Goal: Task Accomplishment & Management: Use online tool/utility

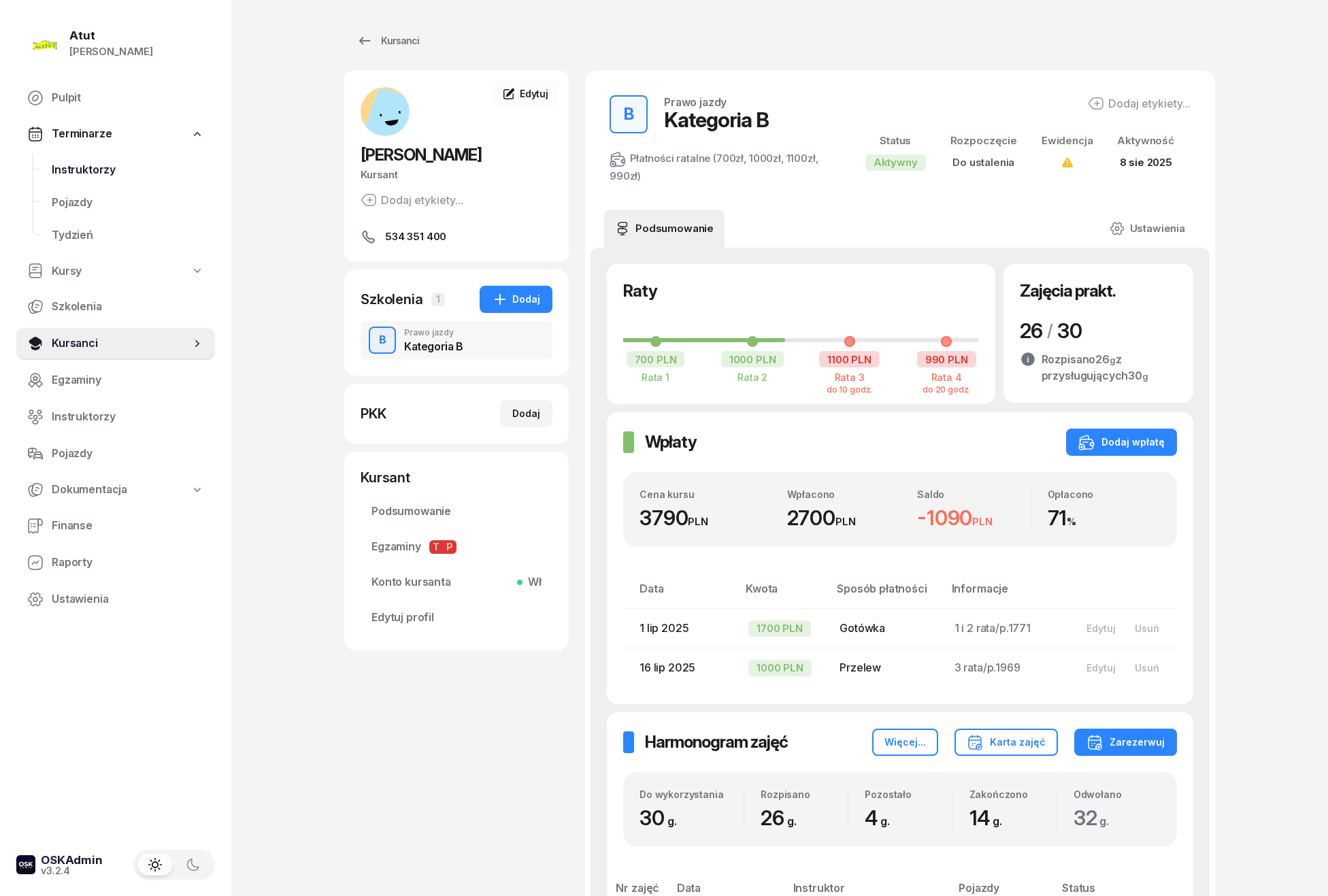
click at [83, 166] on span "Instruktorzy" at bounding box center [128, 169] width 153 height 18
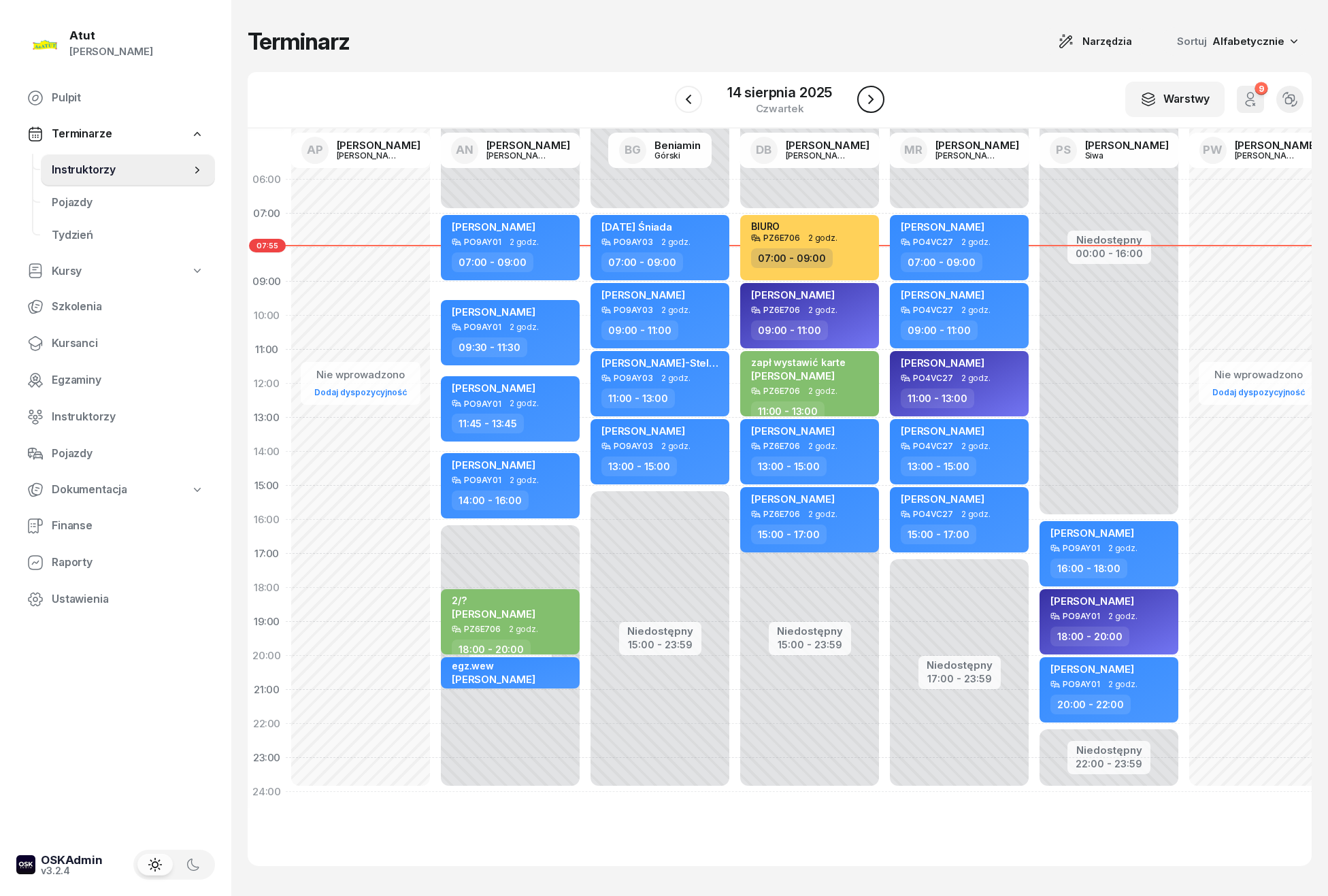
click at [871, 92] on icon "button" at bounding box center [871, 98] width 16 height 16
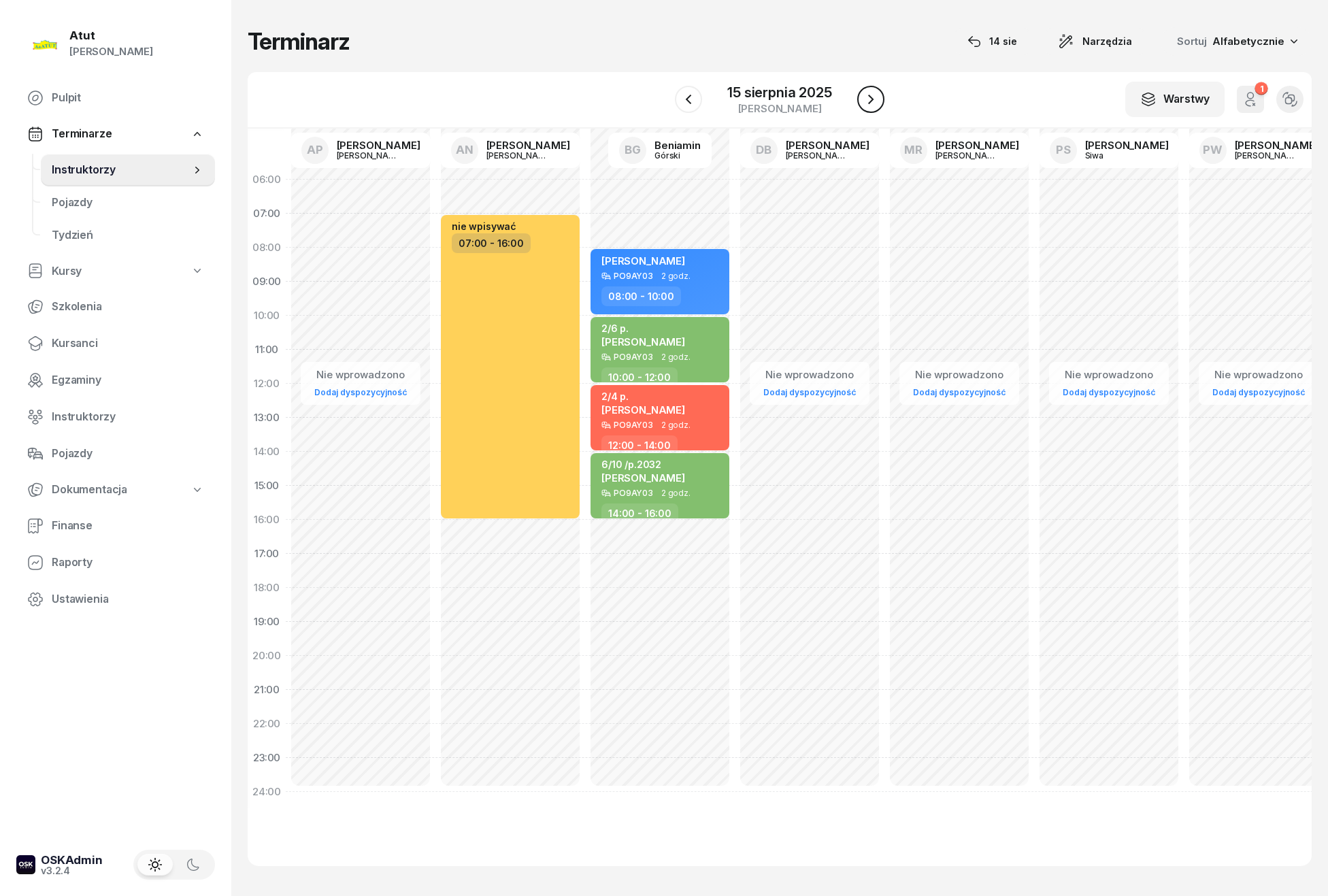
click at [871, 92] on icon "button" at bounding box center [871, 98] width 16 height 16
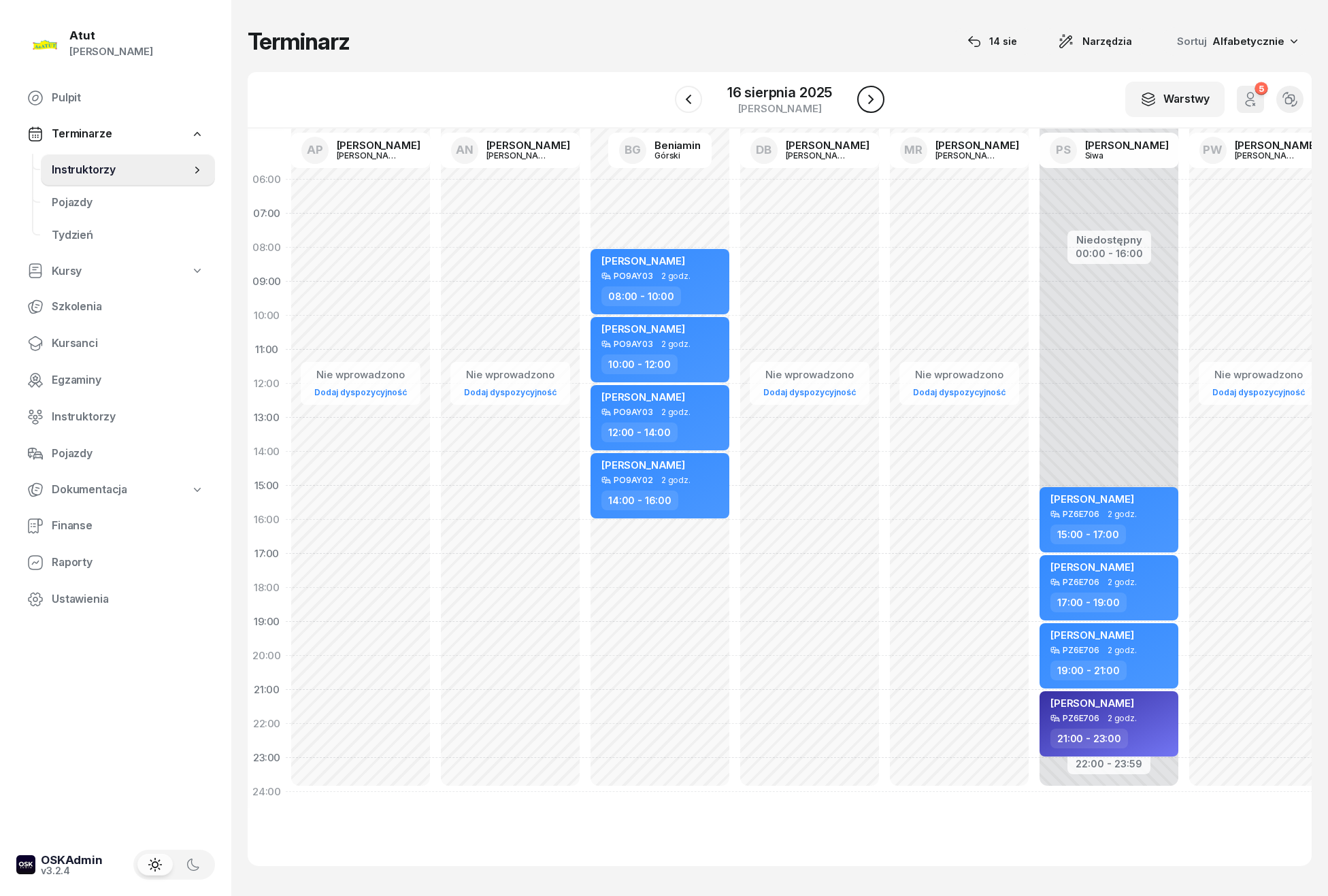
click at [871, 92] on icon "button" at bounding box center [871, 98] width 16 height 16
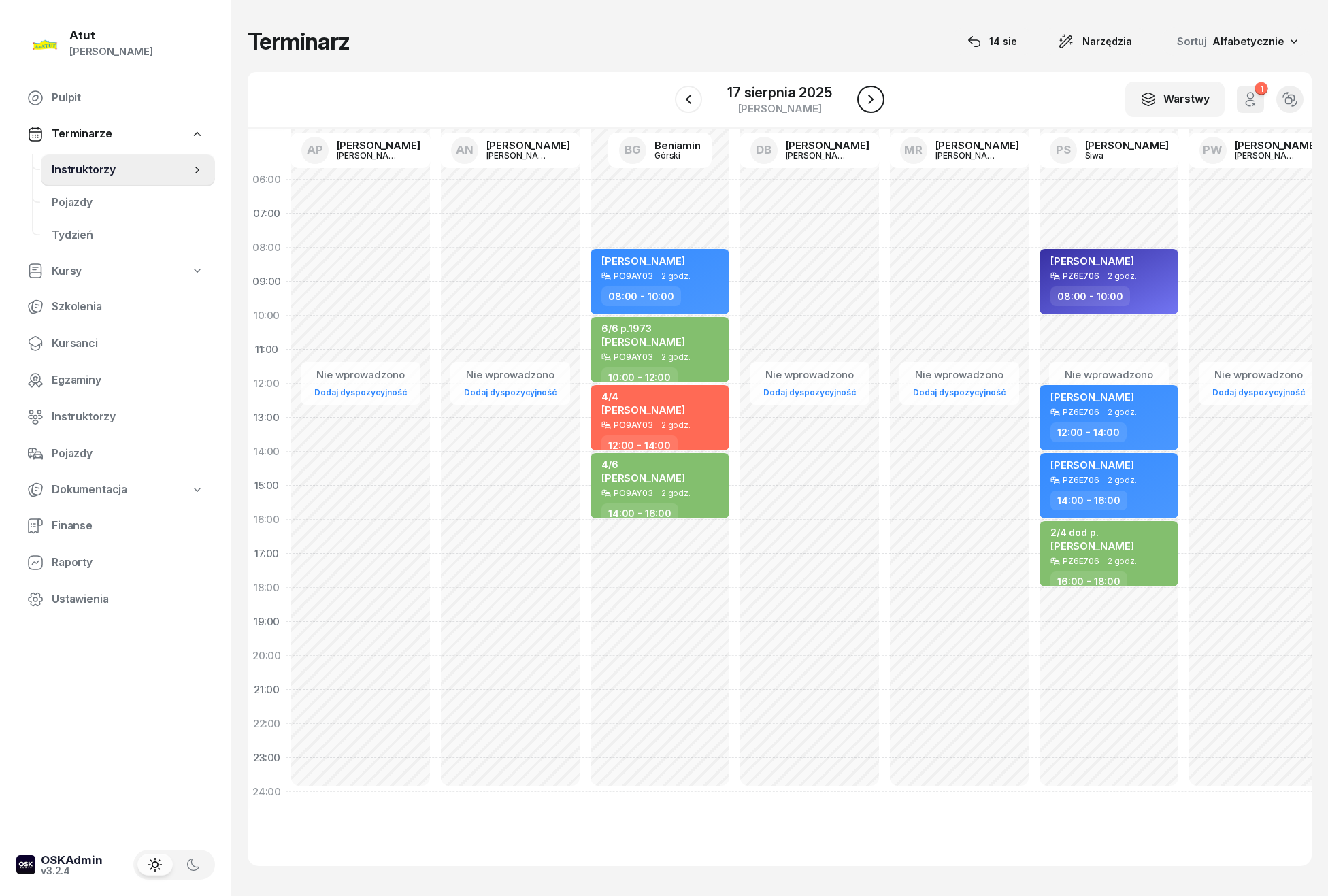
click at [871, 92] on icon "button" at bounding box center [871, 98] width 16 height 16
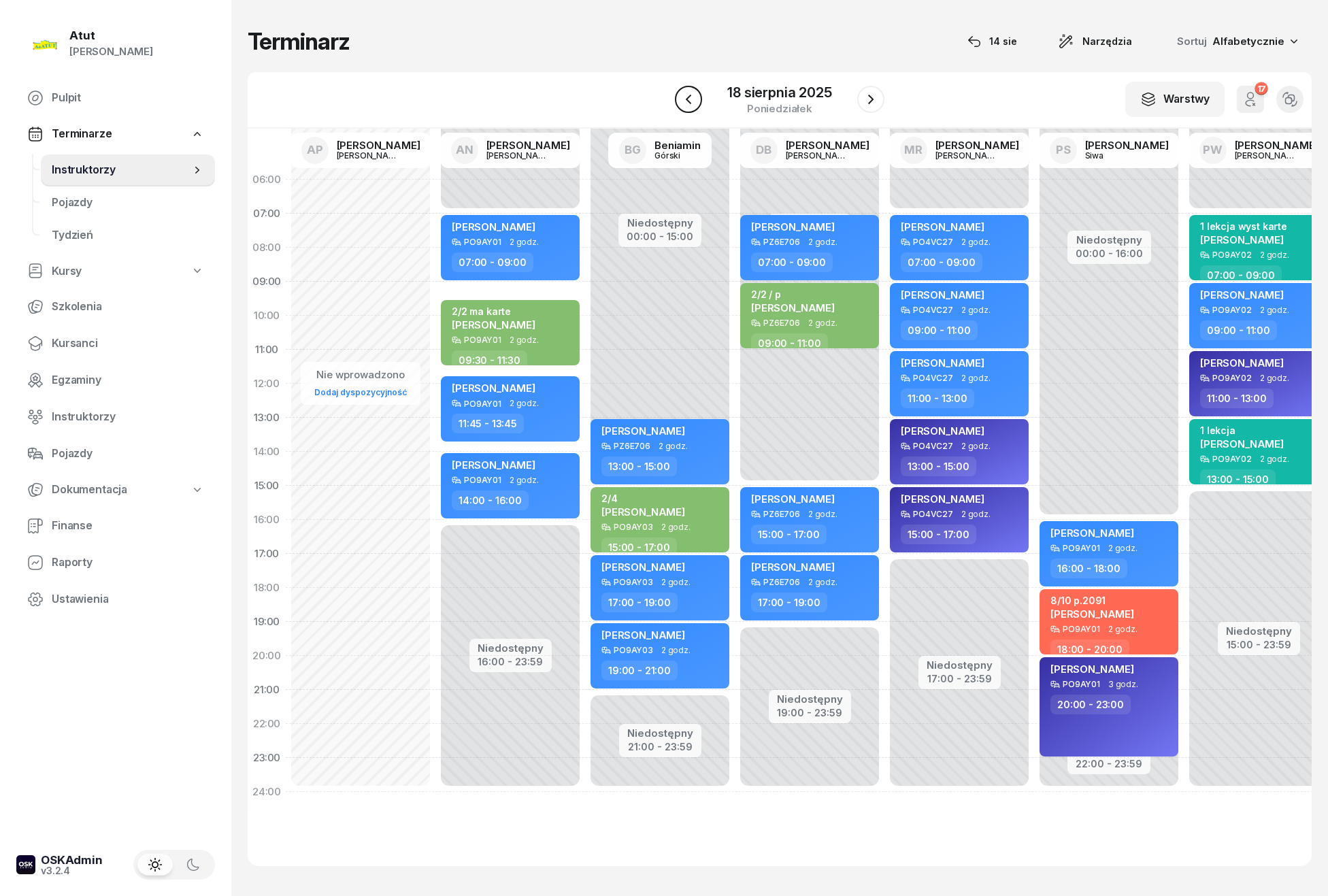
click at [676, 102] on button "button" at bounding box center [688, 99] width 27 height 27
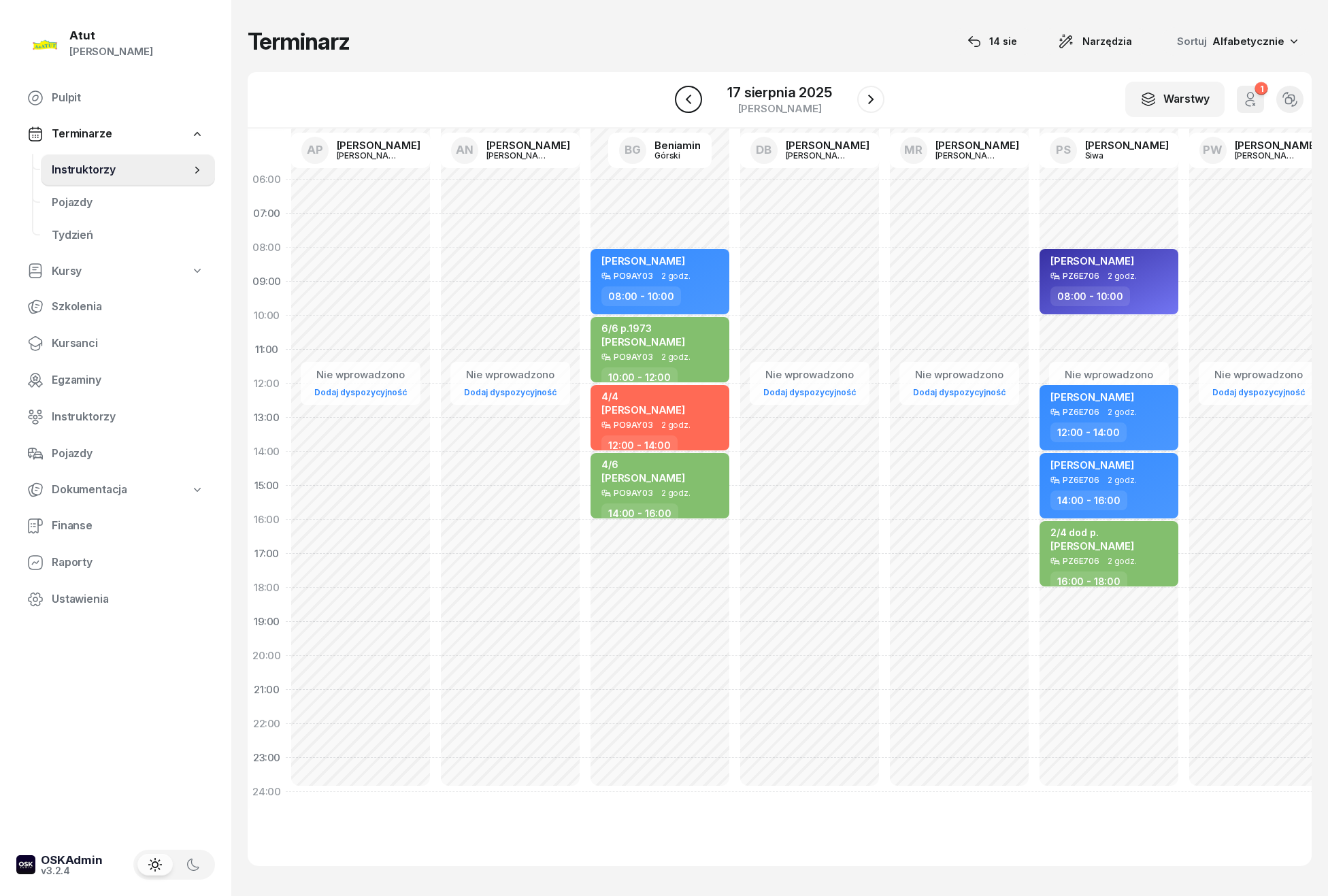
click at [676, 102] on button "button" at bounding box center [688, 99] width 27 height 27
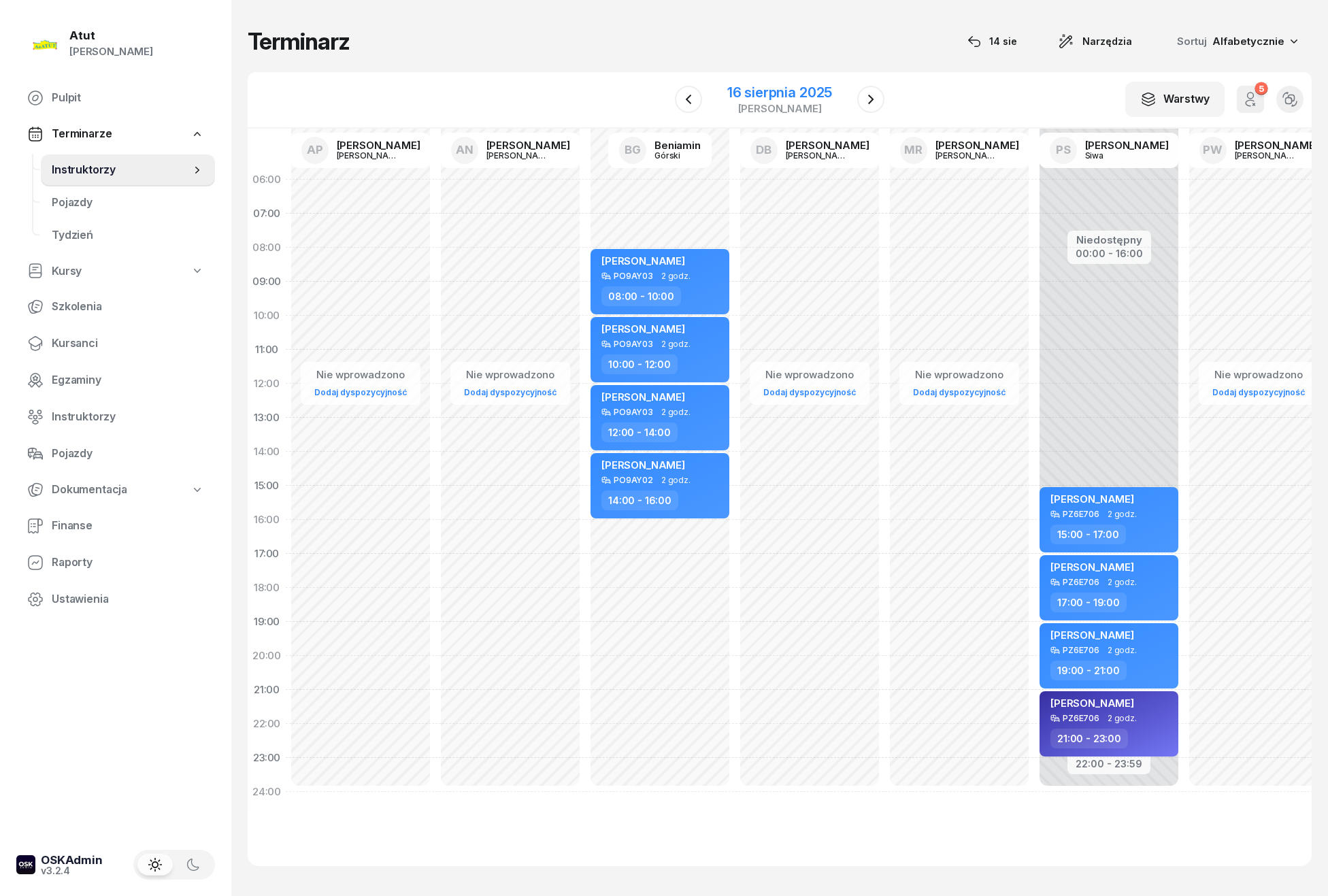
click at [752, 97] on div "16 sierpnia 2025" at bounding box center [779, 92] width 105 height 14
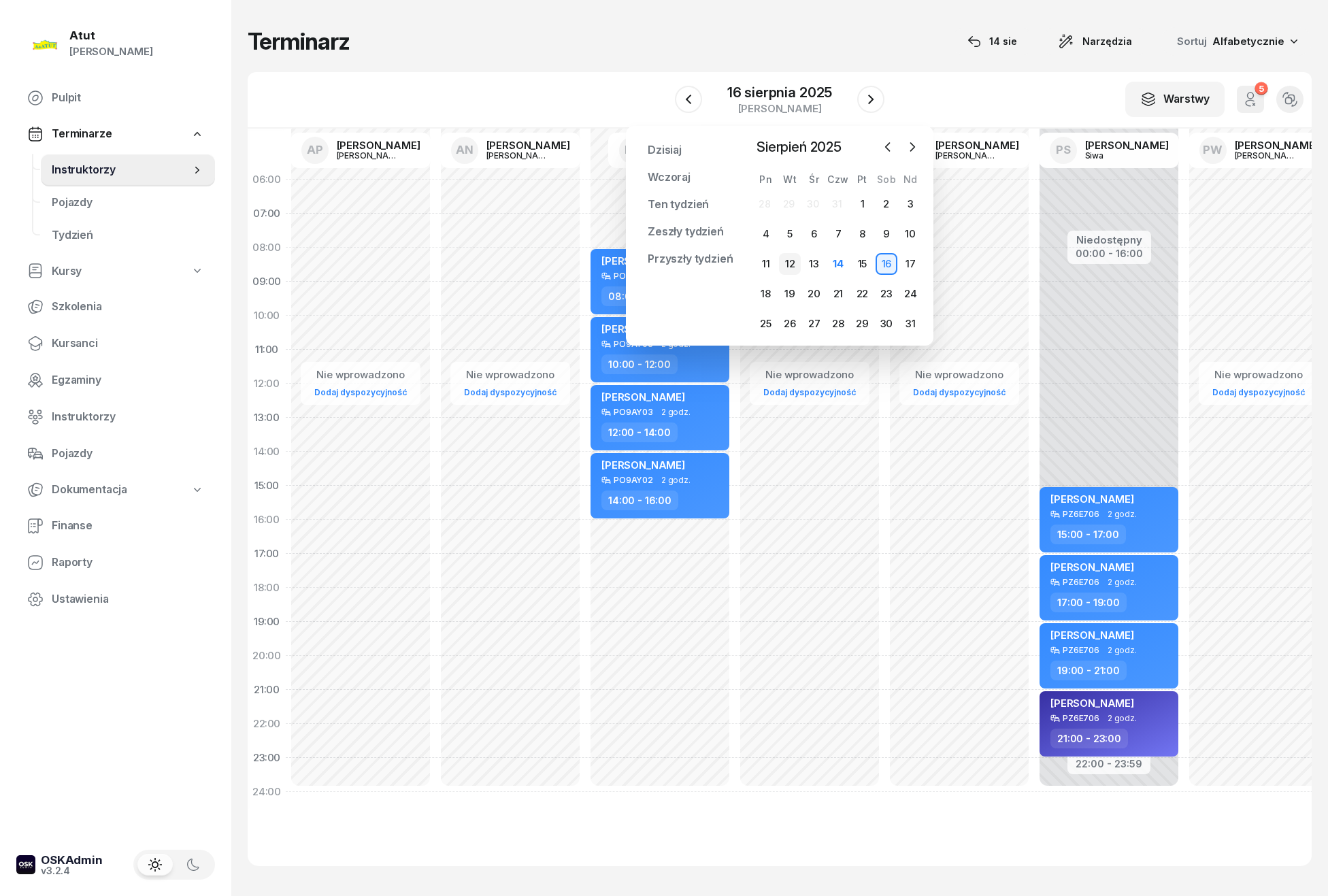
click at [793, 260] on div "12" at bounding box center [790, 264] width 22 height 22
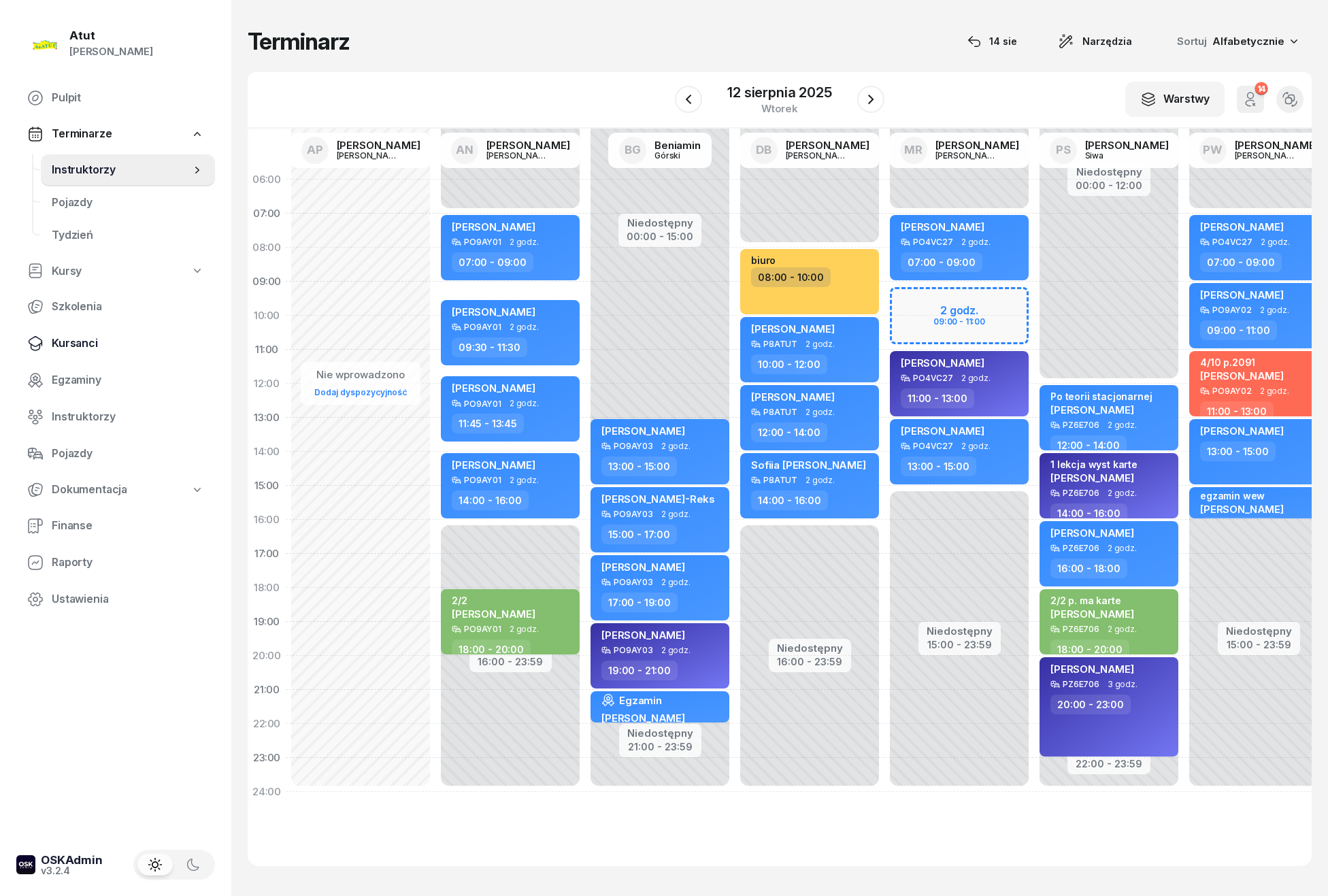
click at [77, 343] on span "Kursanci" at bounding box center [128, 343] width 153 height 18
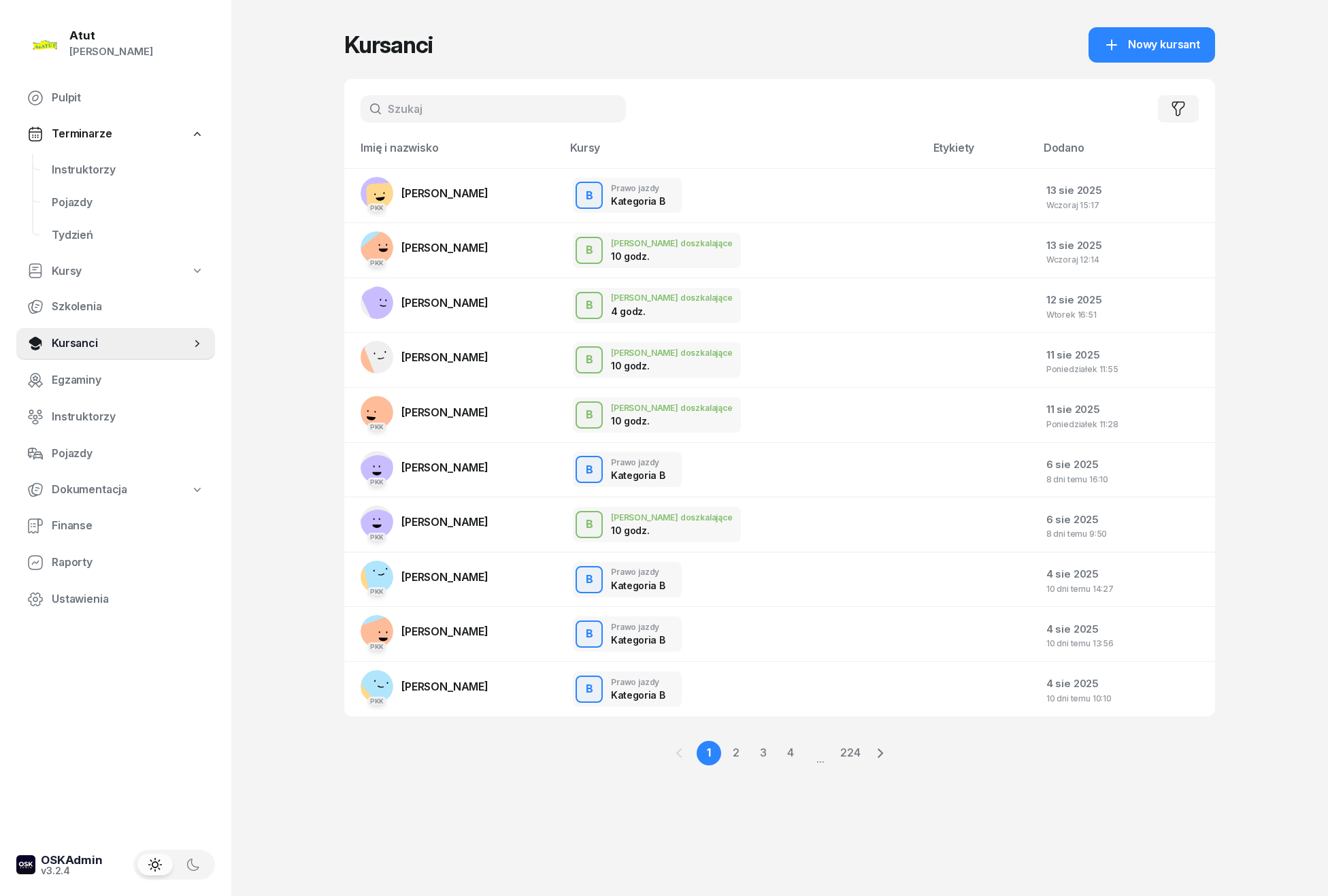
click at [499, 106] on input "text" at bounding box center [494, 109] width 266 height 27
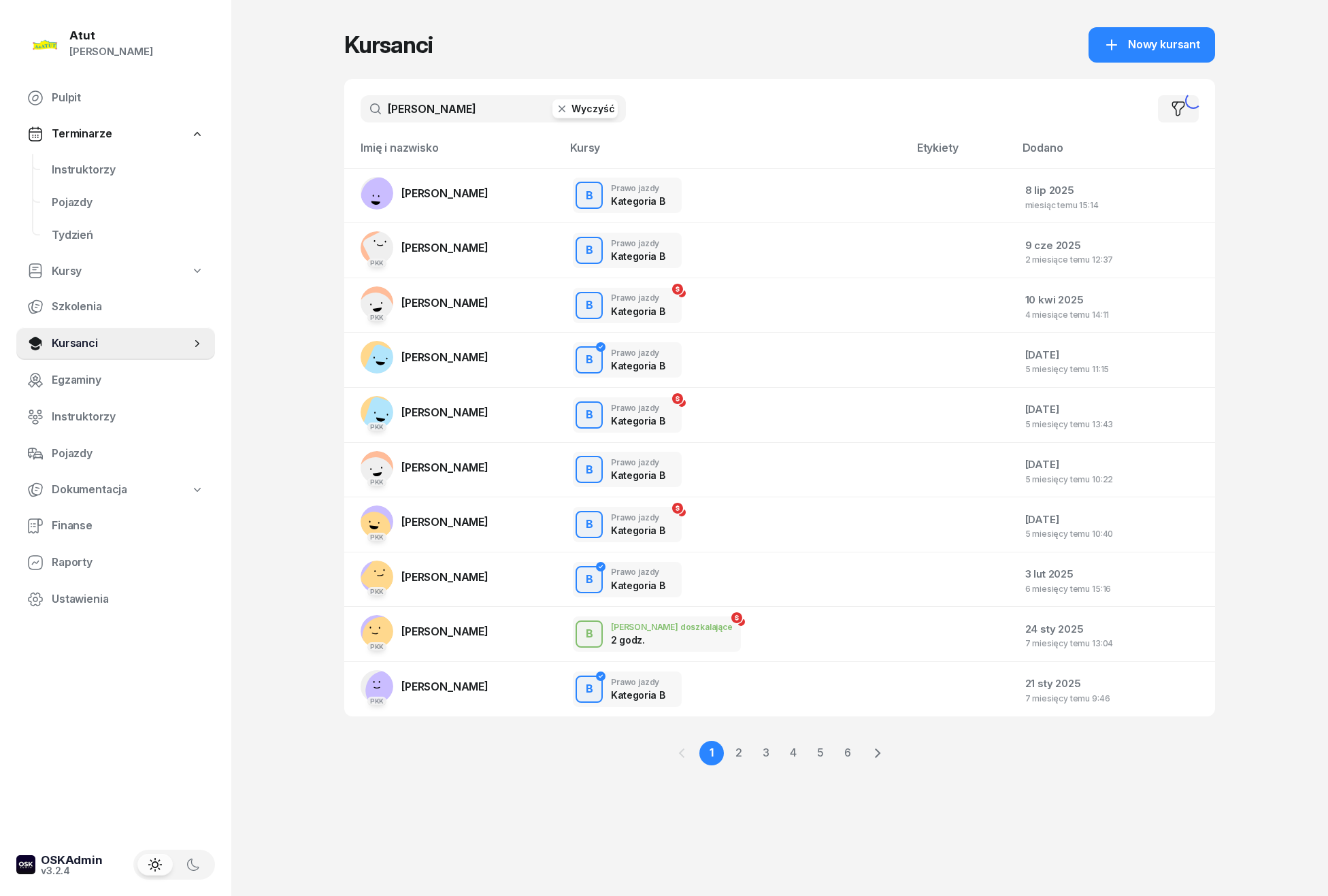
type input "[PERSON_NAME]"
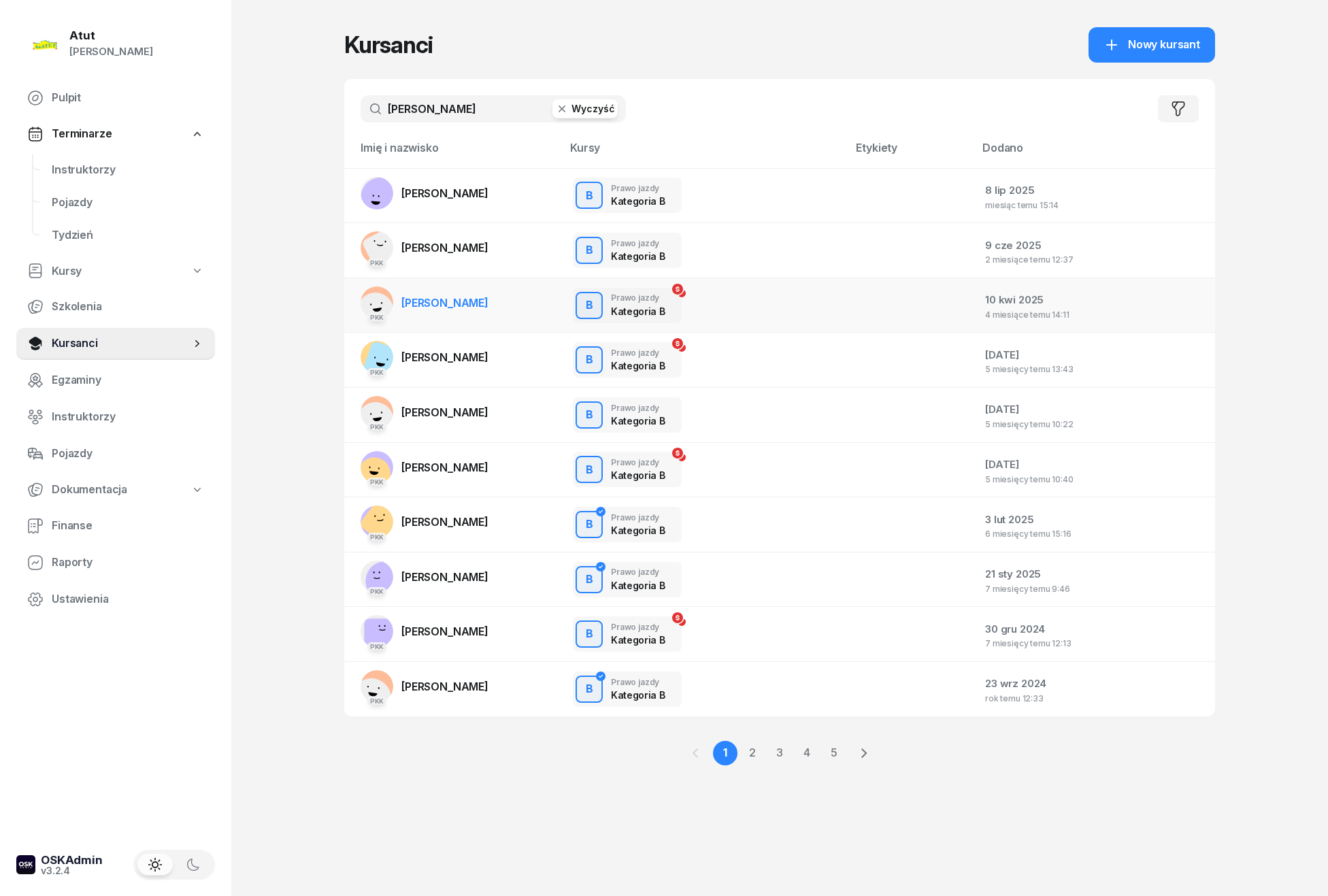
click at [463, 298] on span "[PERSON_NAME]" at bounding box center [445, 303] width 87 height 14
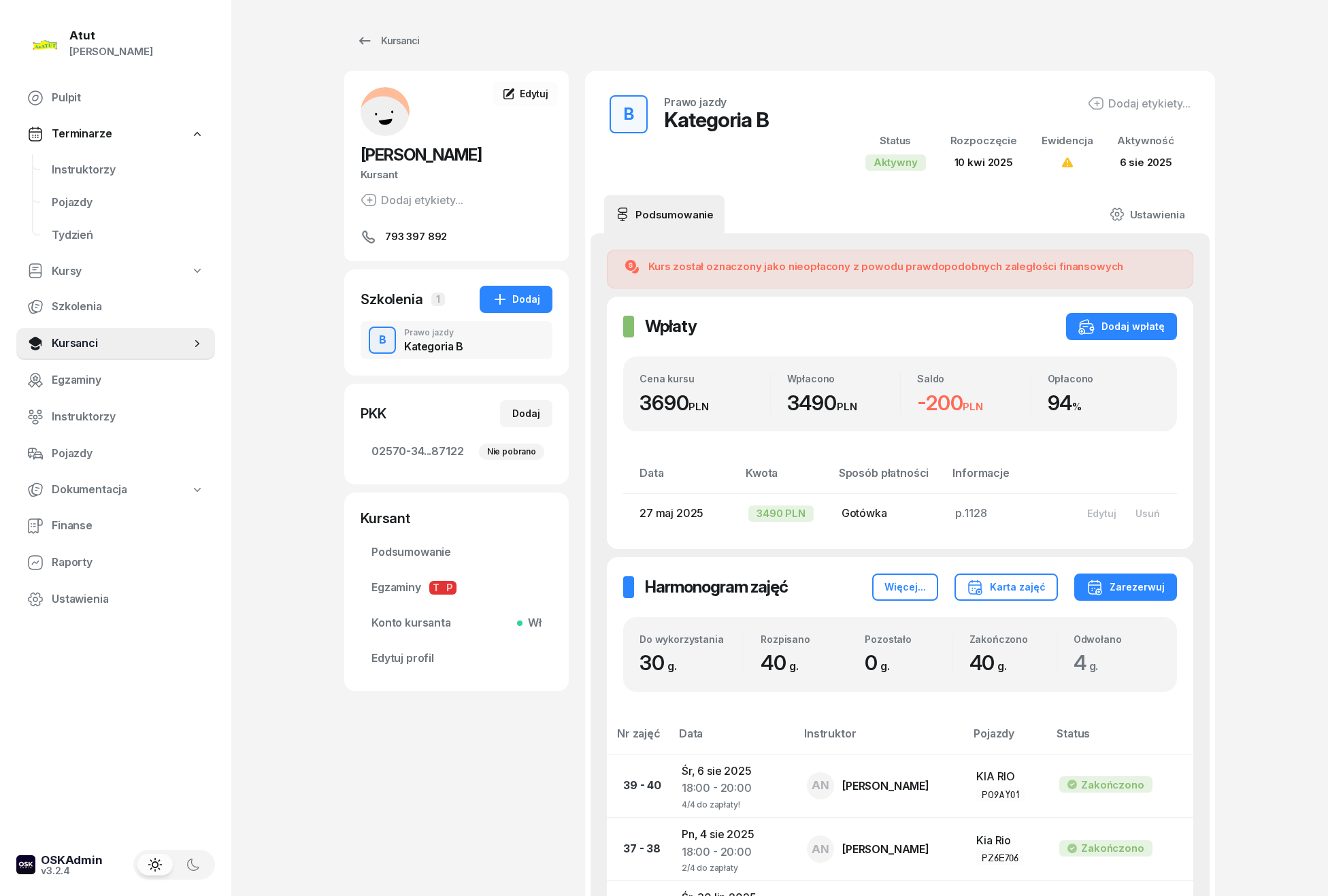
scroll to position [272, 0]
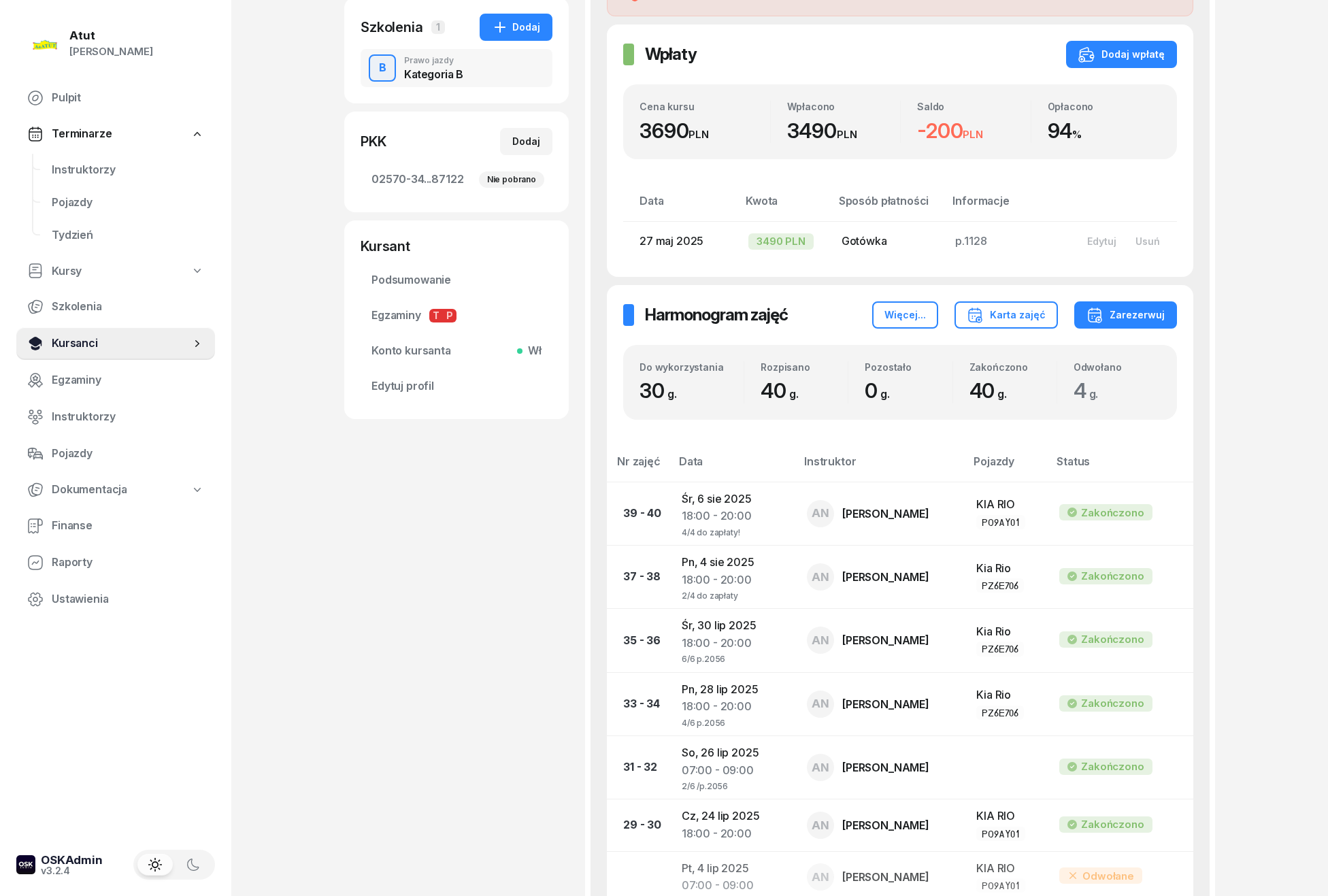
click at [66, 342] on span "Kursanci" at bounding box center [121, 343] width 139 height 18
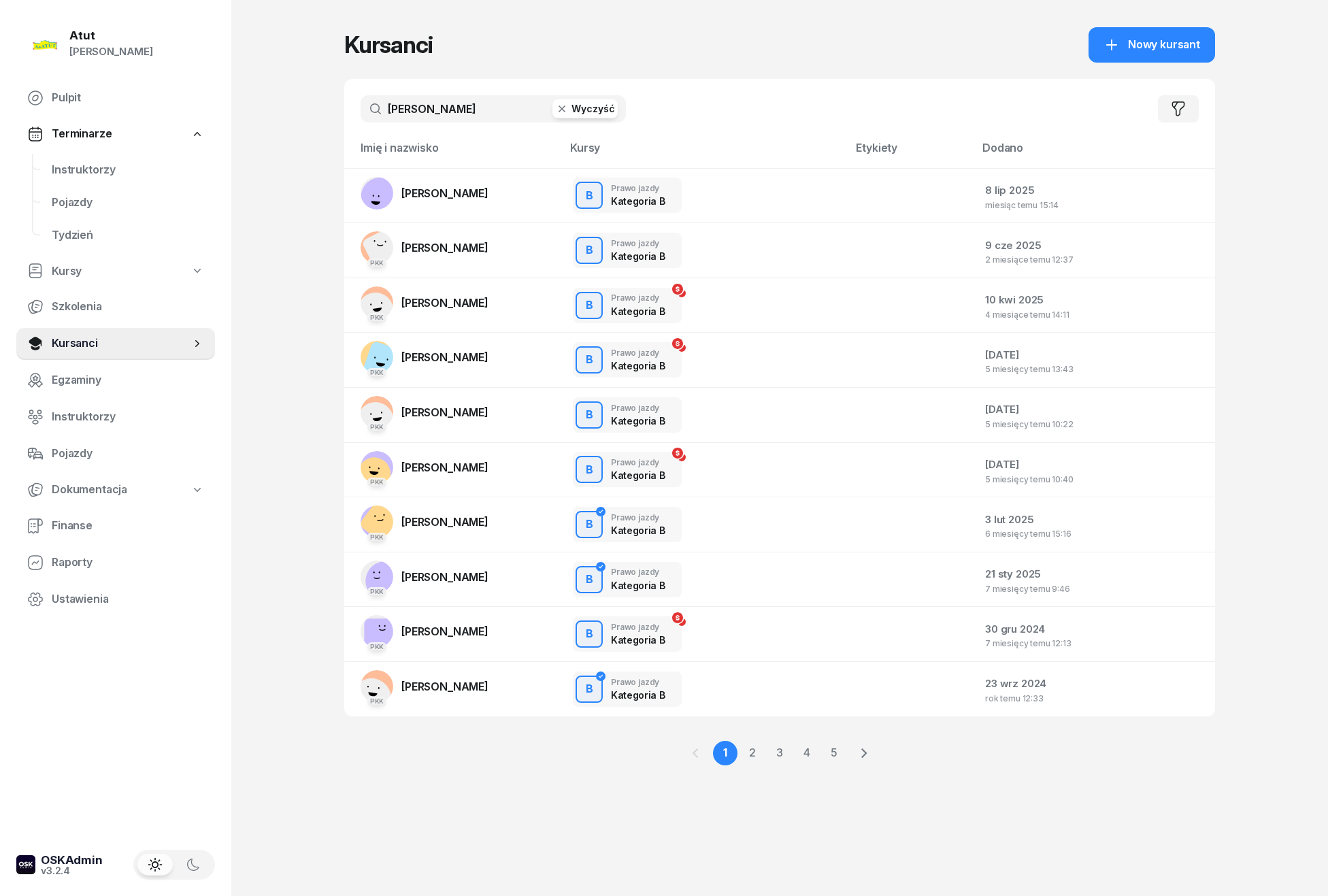
click at [575, 104] on button "Wyczyść" at bounding box center [585, 108] width 66 height 19
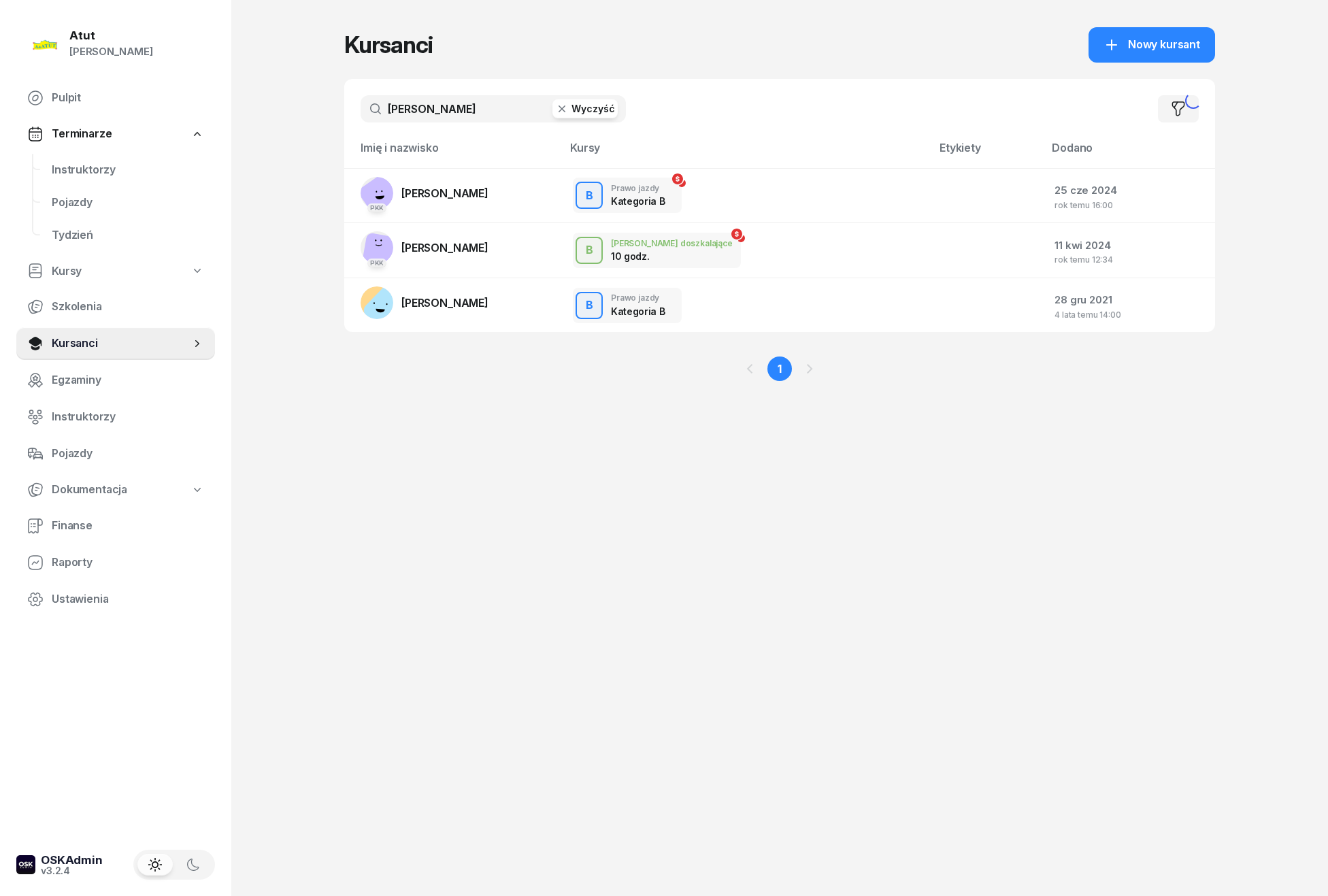
type input "[PERSON_NAME]"
click at [463, 302] on span "[PERSON_NAME]" at bounding box center [445, 303] width 87 height 14
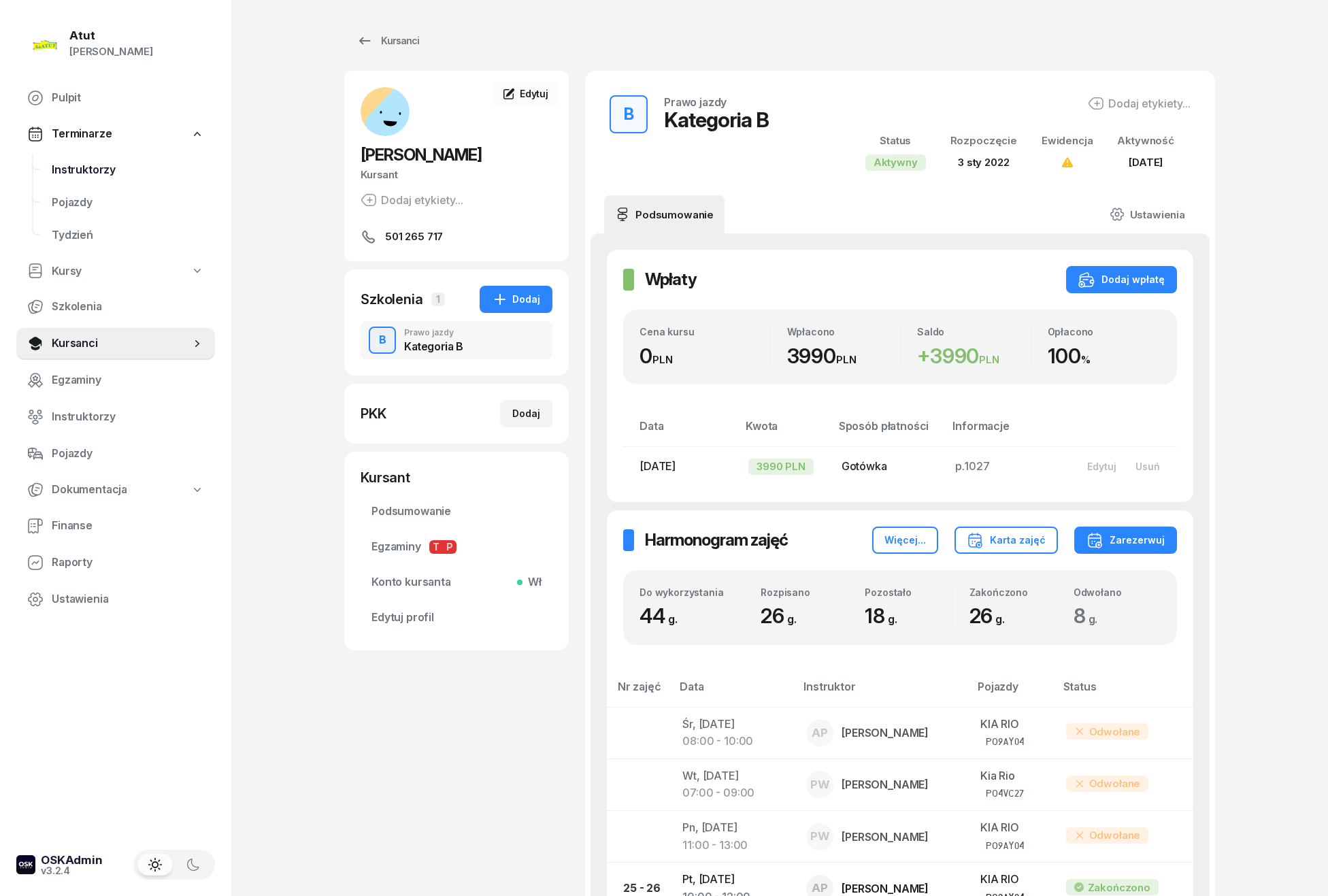
click at [82, 166] on span "Instruktorzy" at bounding box center [128, 169] width 153 height 18
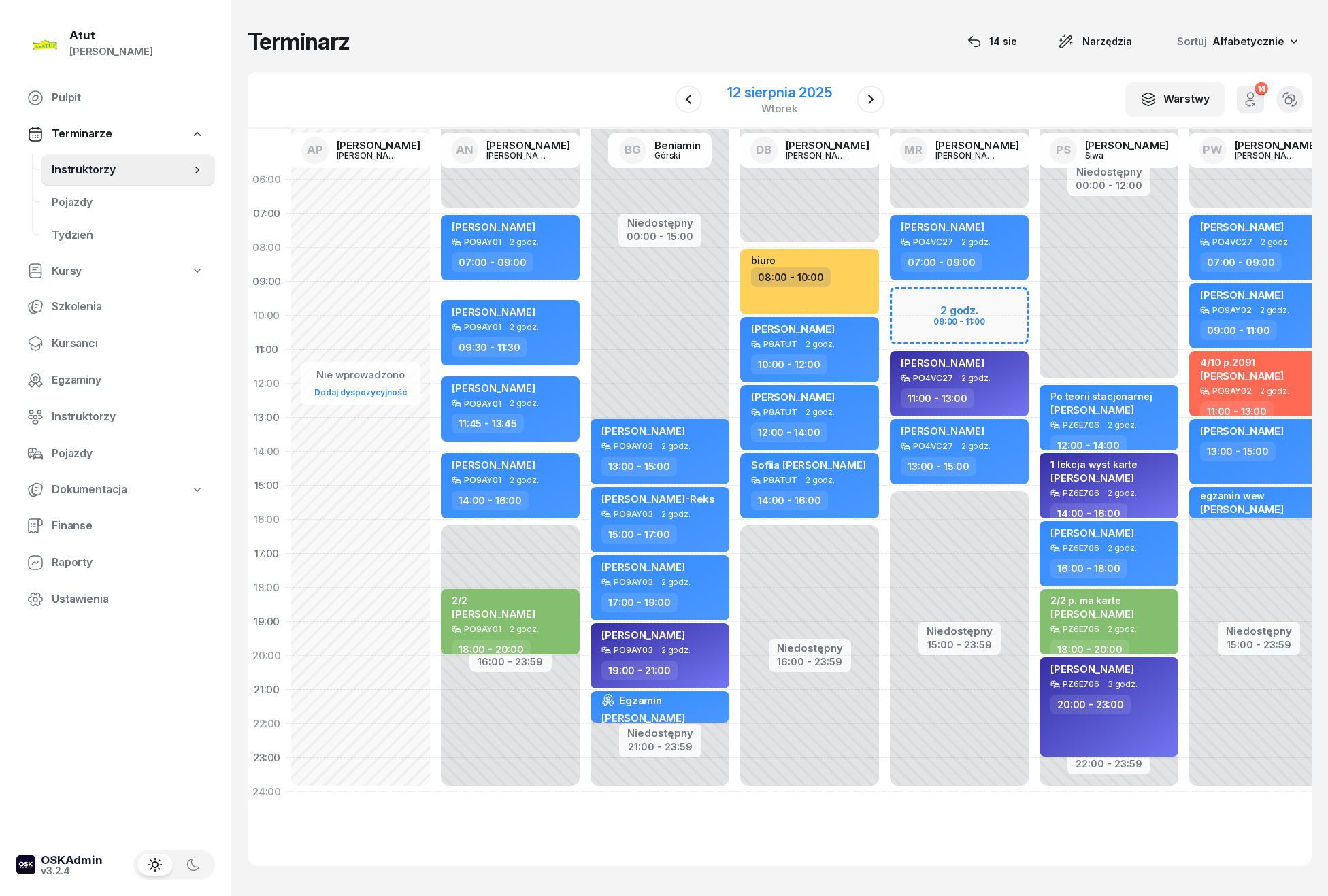
click at [795, 85] on div "12 sierpnia 2025" at bounding box center [779, 92] width 104 height 14
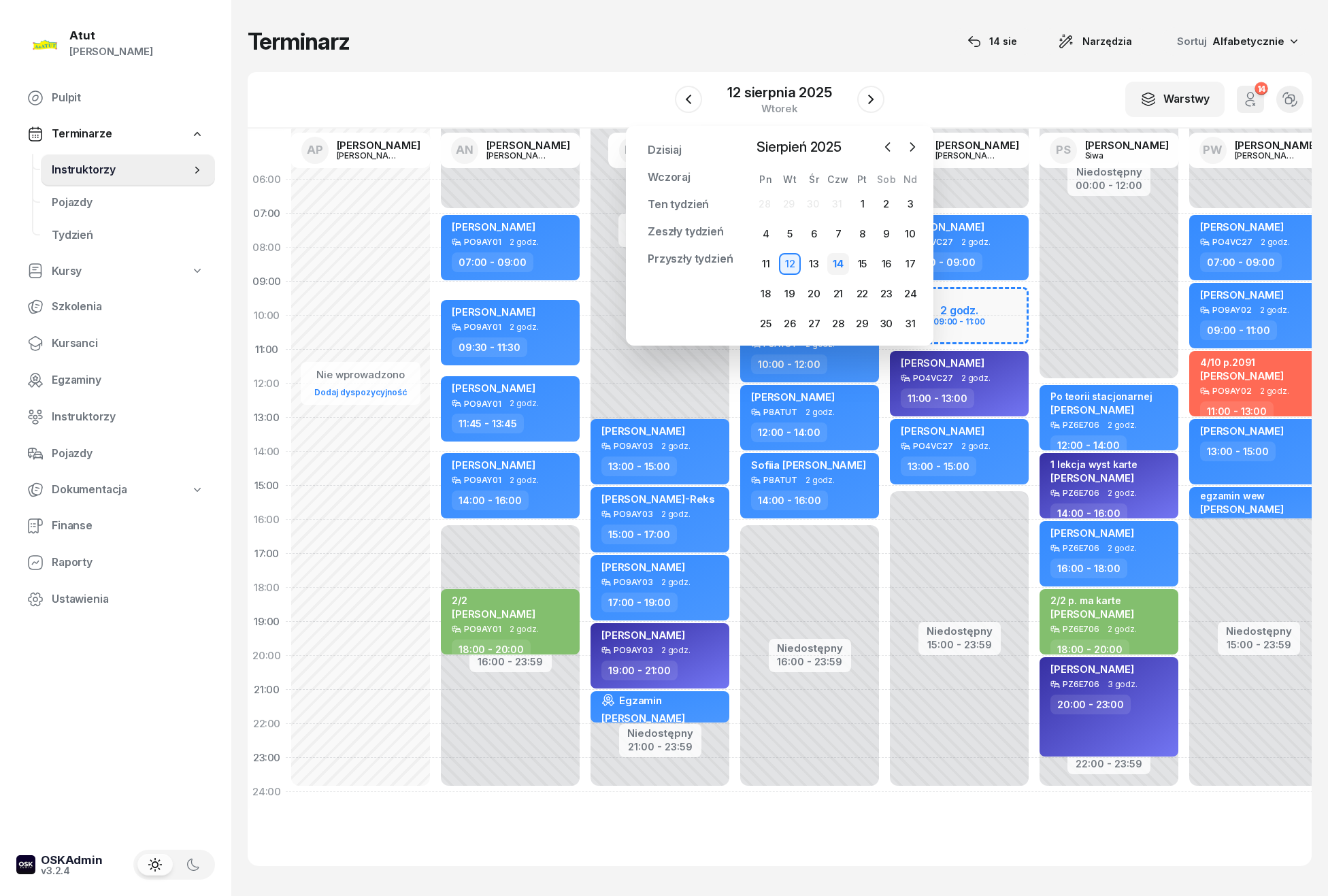
click at [834, 259] on div "14" at bounding box center [838, 264] width 22 height 22
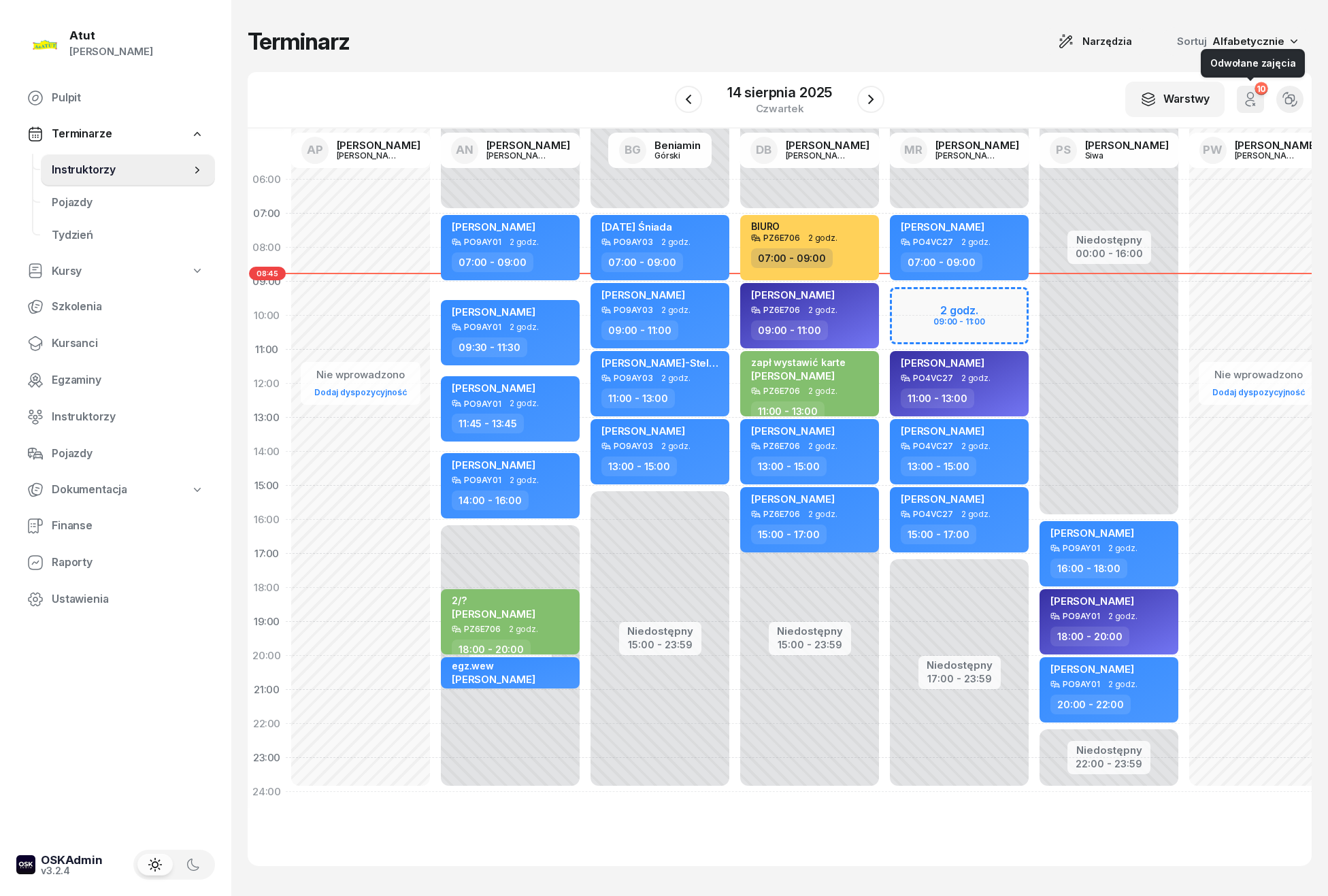
click at [1246, 110] on button "10" at bounding box center [1251, 99] width 27 height 27
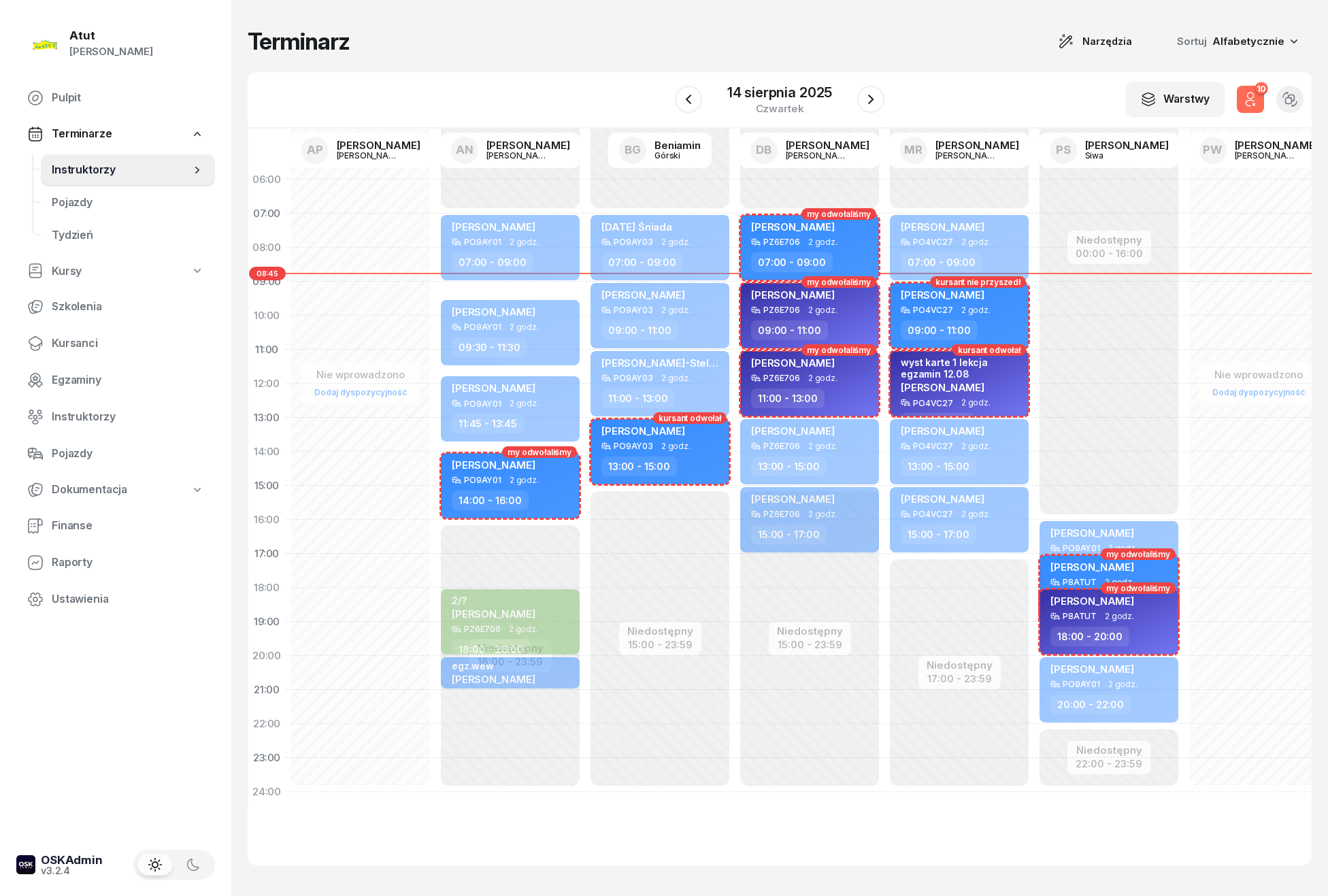
click at [1246, 109] on button "10" at bounding box center [1251, 99] width 27 height 27
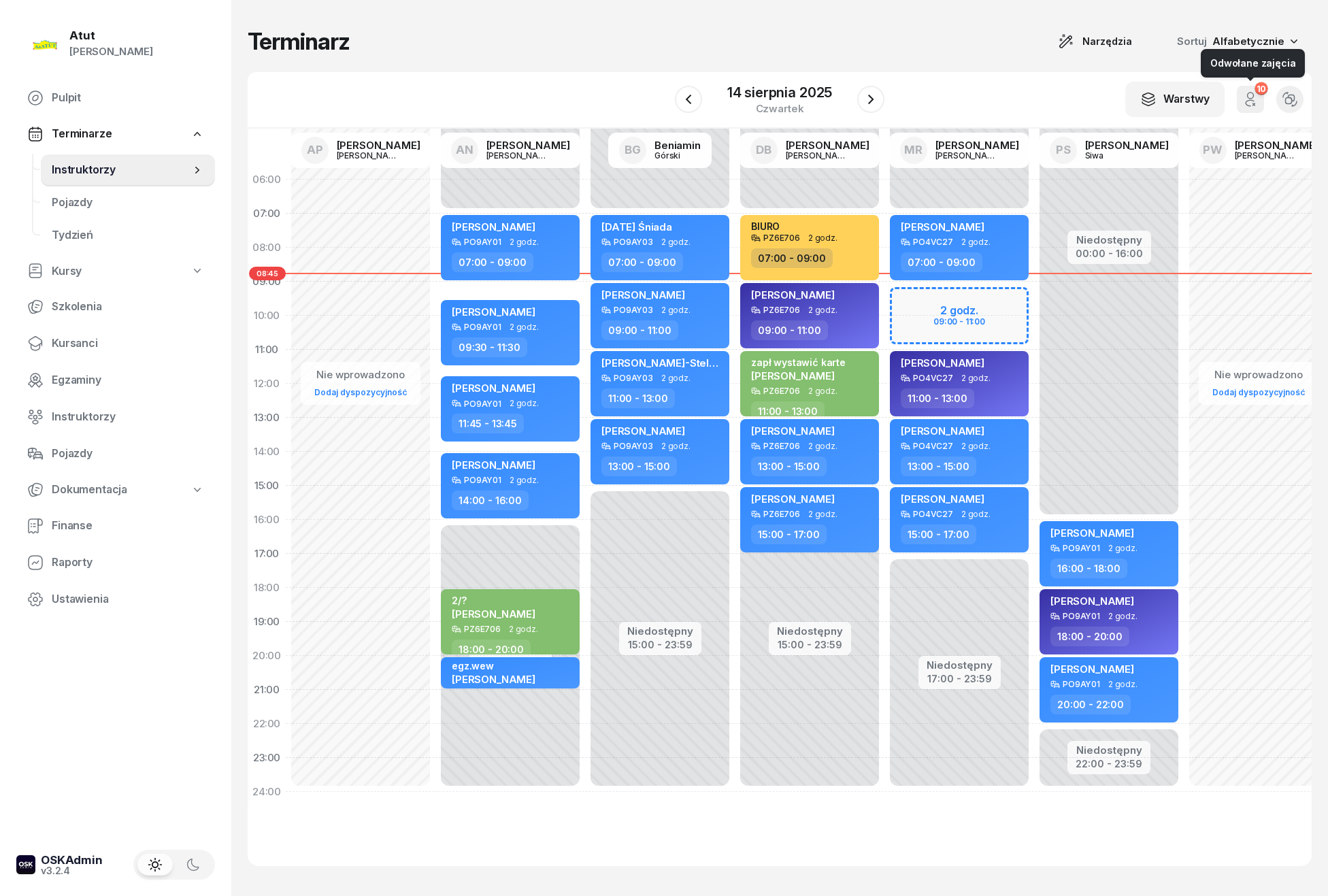
click at [1246, 109] on button "10" at bounding box center [1251, 99] width 27 height 27
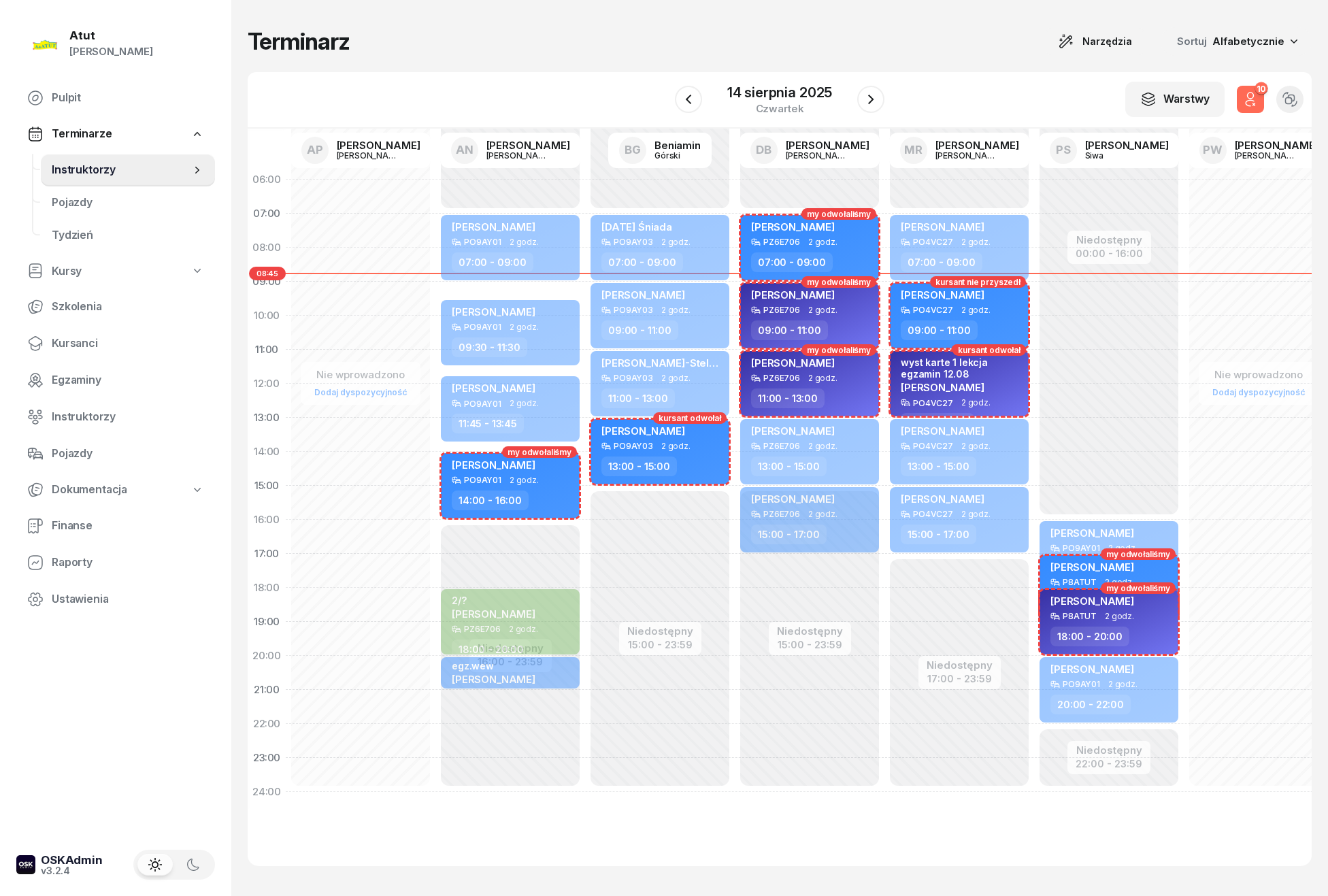
click at [1246, 109] on button "10" at bounding box center [1251, 99] width 27 height 27
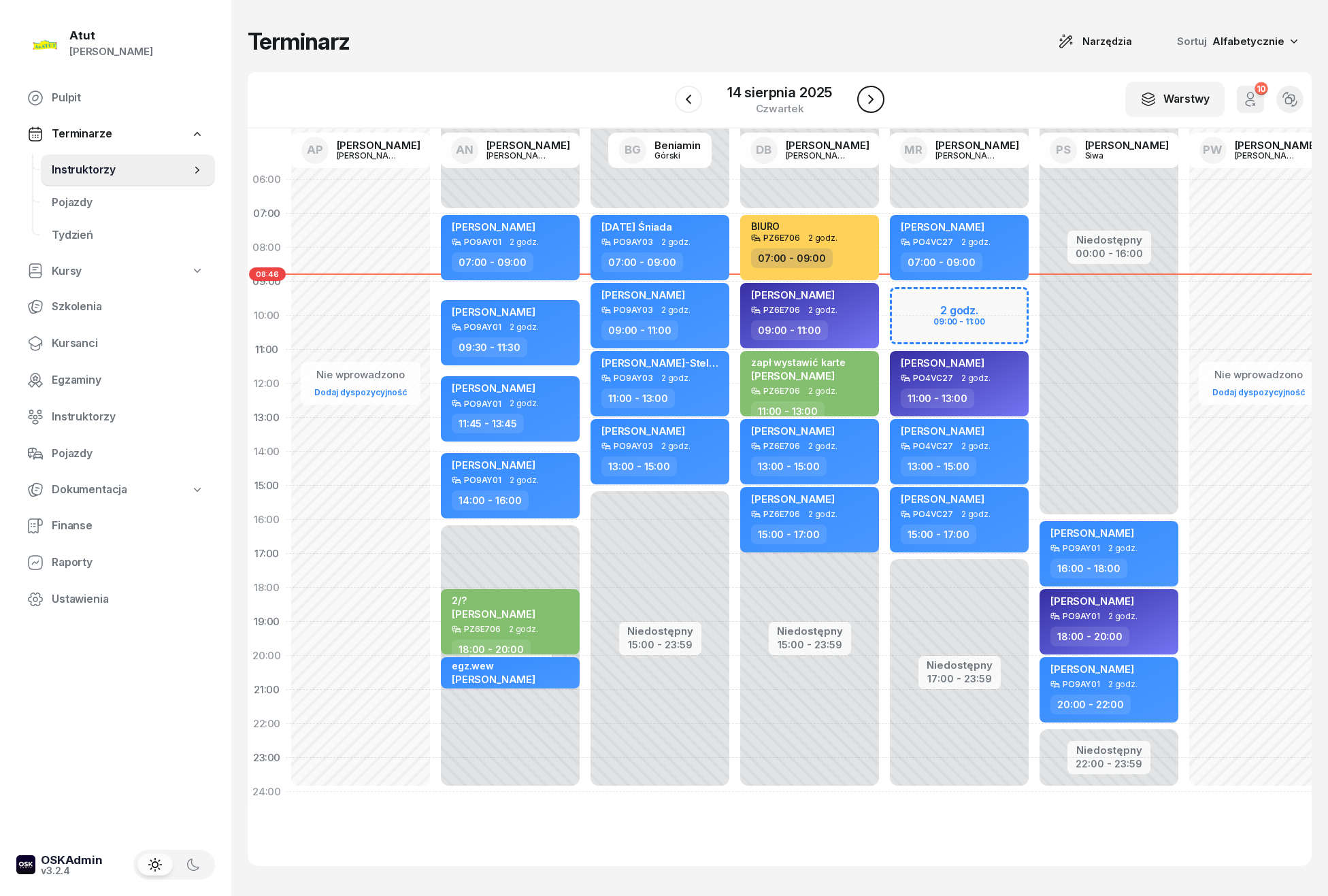
click at [872, 99] on icon "button" at bounding box center [871, 99] width 5 height 9
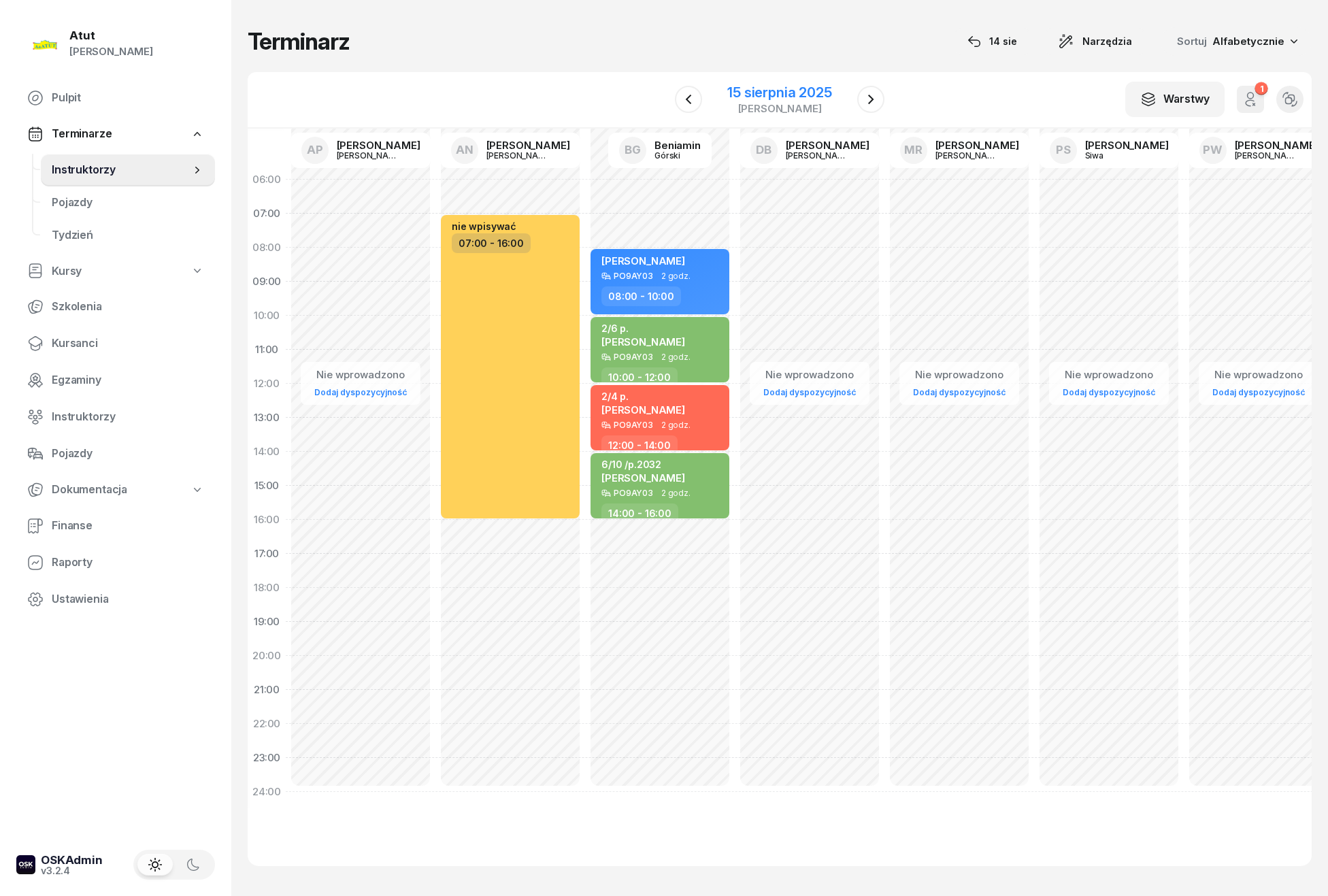
click at [803, 94] on div "15 sierpnia 2025" at bounding box center [779, 92] width 104 height 14
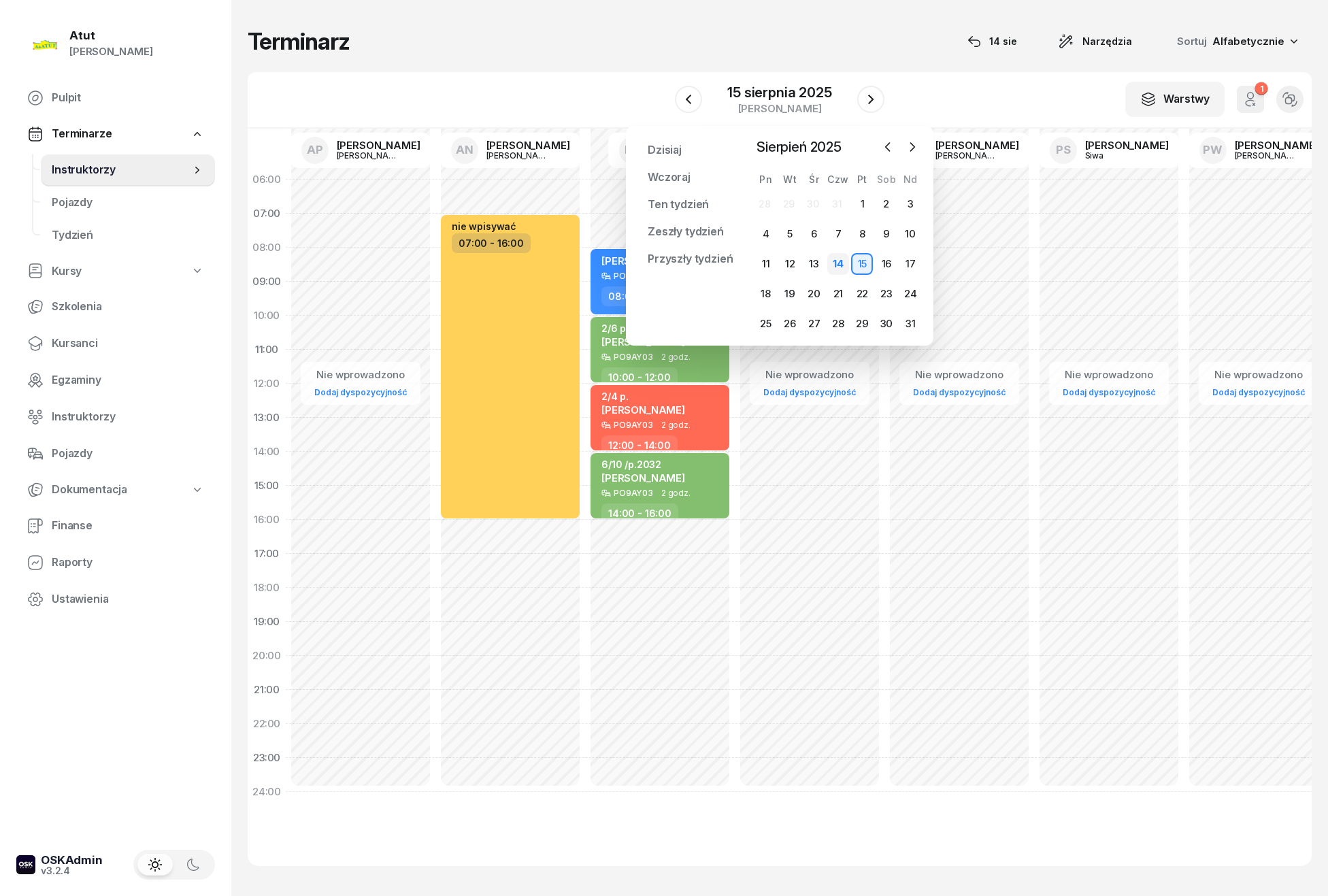
click at [841, 266] on div "14" at bounding box center [838, 264] width 22 height 22
